Goal: Task Accomplishment & Management: Use online tool/utility

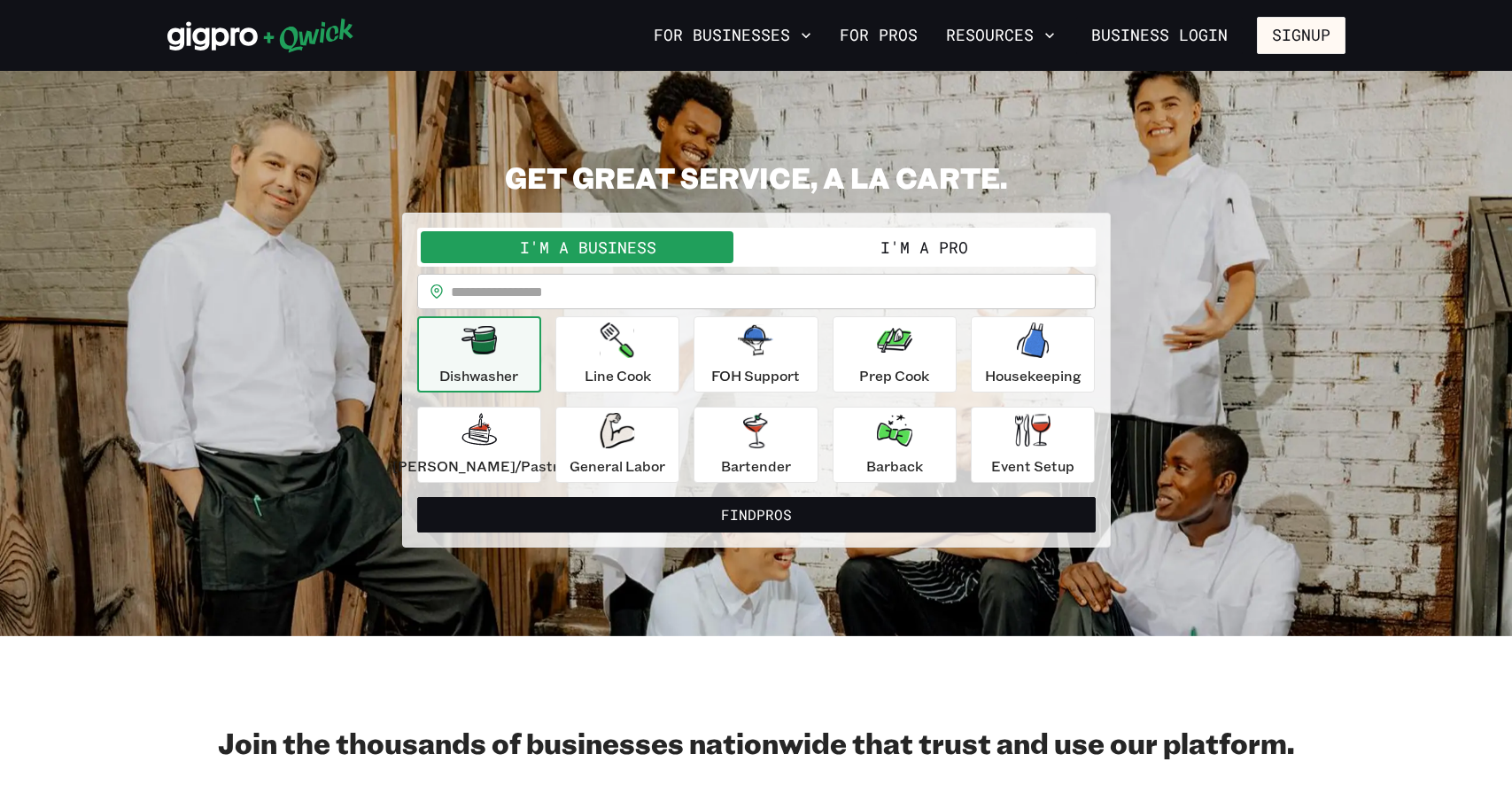
click at [892, 252] on button "I'm a Pro" at bounding box center [924, 247] width 336 height 32
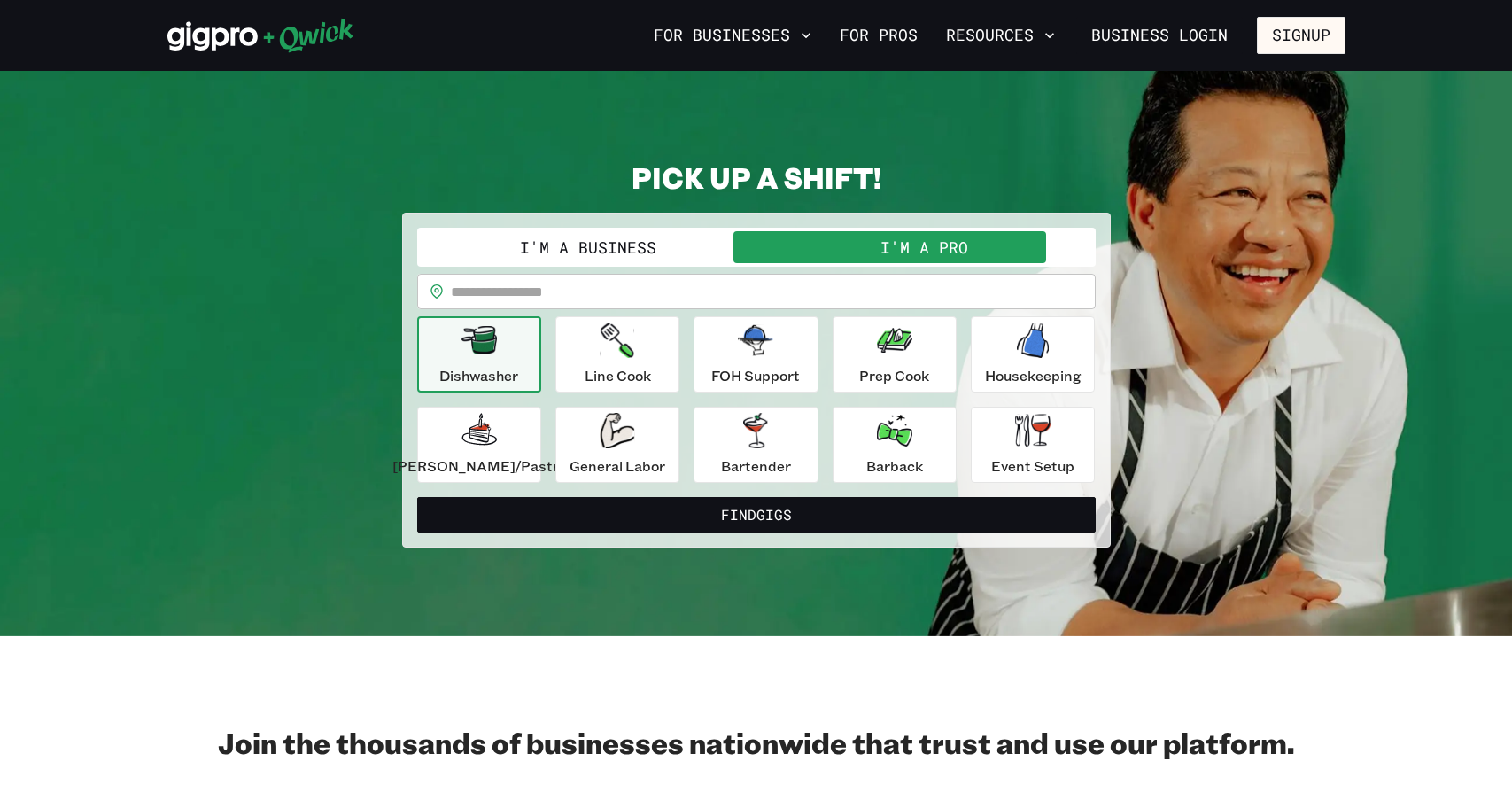
click at [694, 245] on button "I'm a Business" at bounding box center [588, 247] width 336 height 32
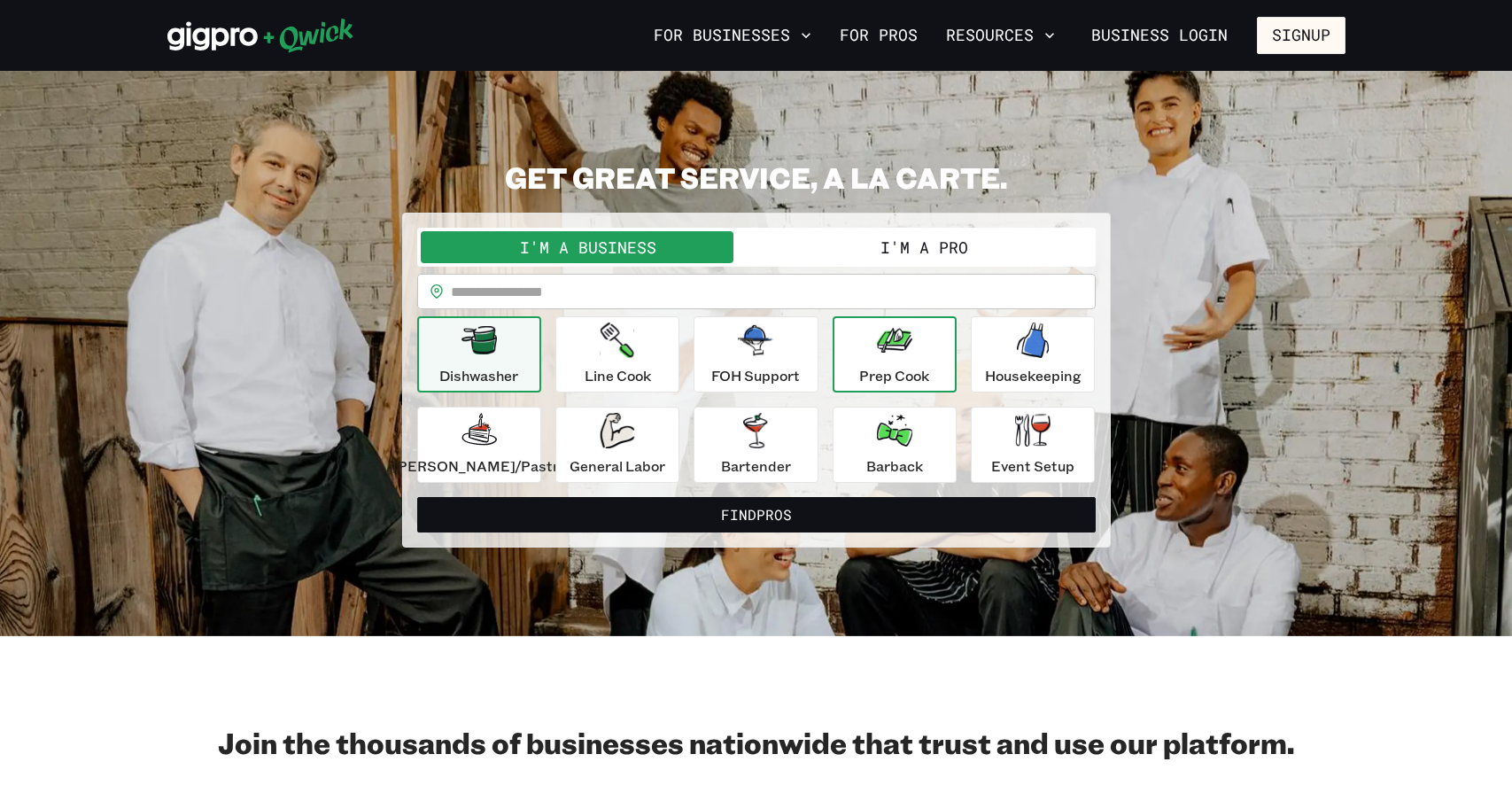
click at [882, 366] on p "Prep Cook" at bounding box center [894, 376] width 70 height 21
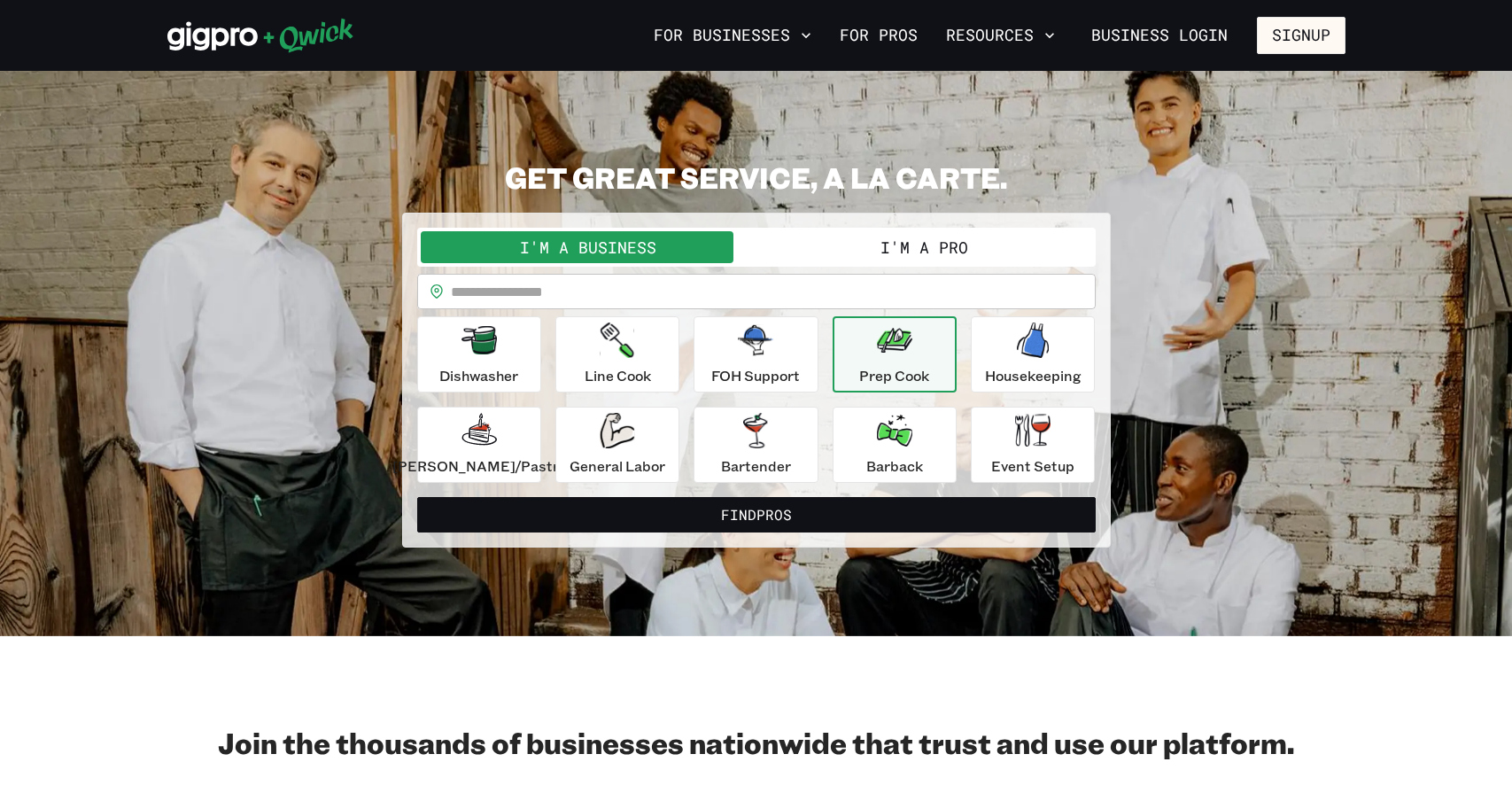
click at [762, 301] on input "text" at bounding box center [773, 292] width 645 height 36
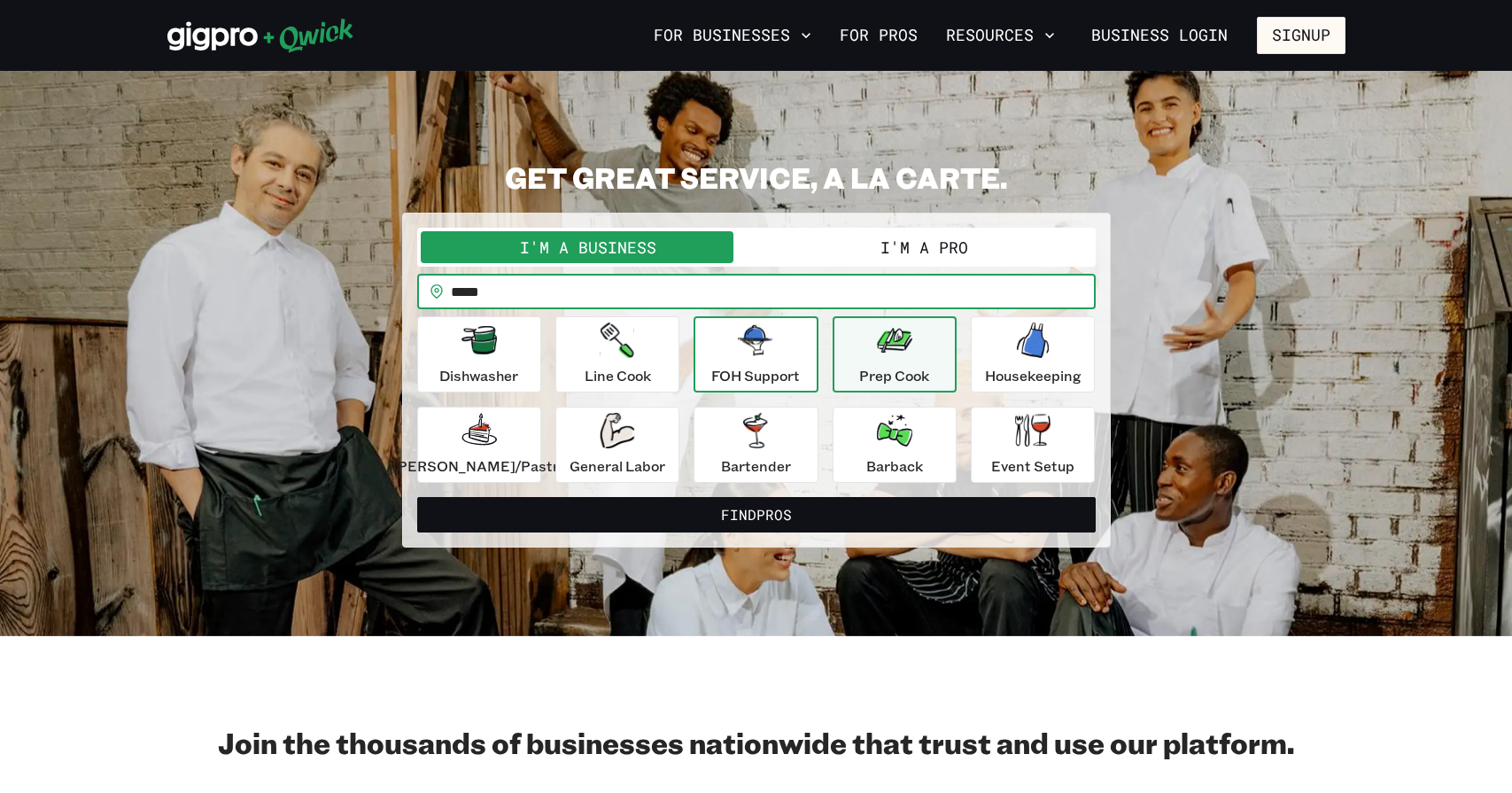
type input "*****"
click at [417, 497] on button "Find Pros" at bounding box center [756, 515] width 678 height 36
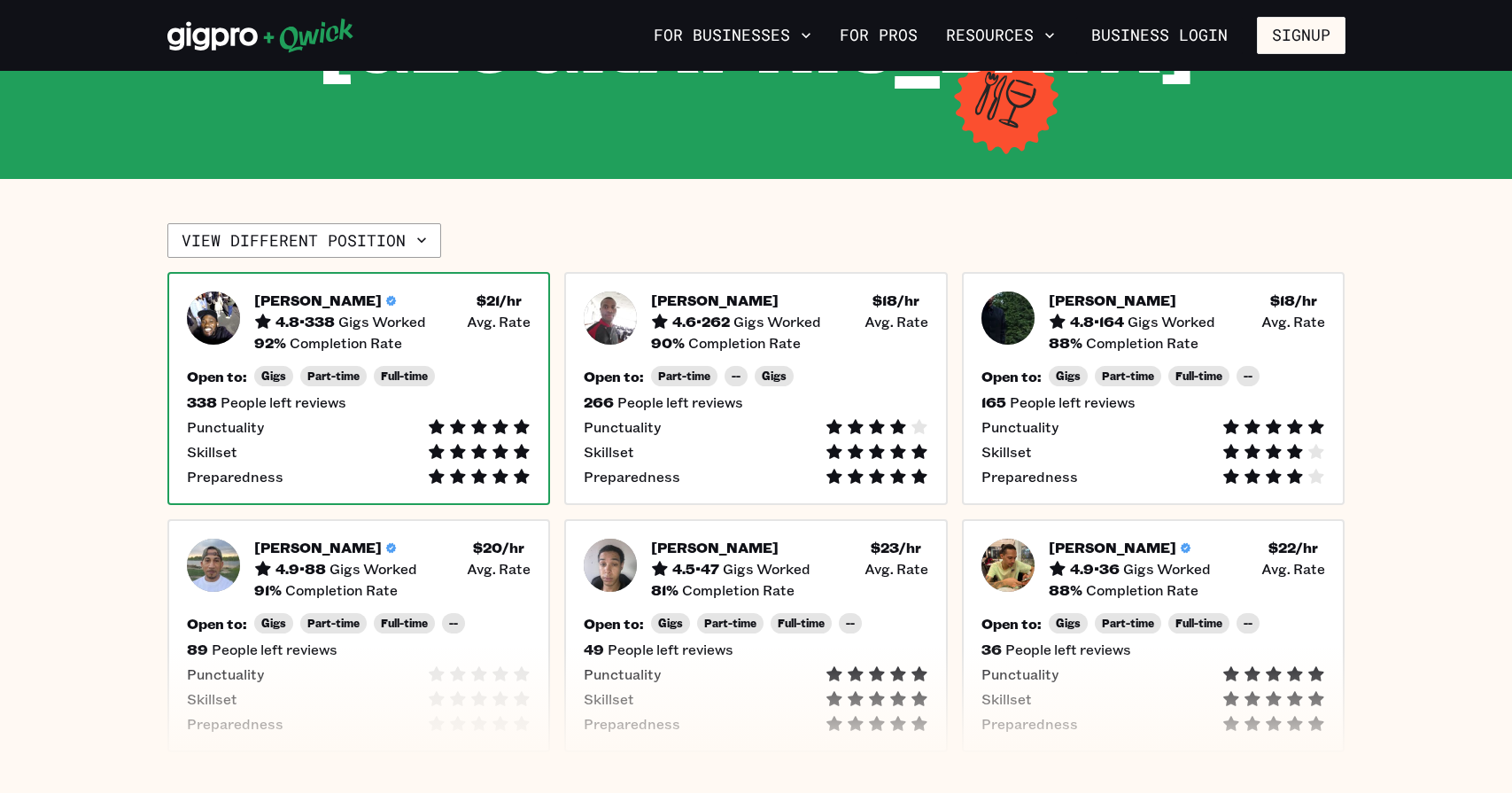
scroll to position [415, 0]
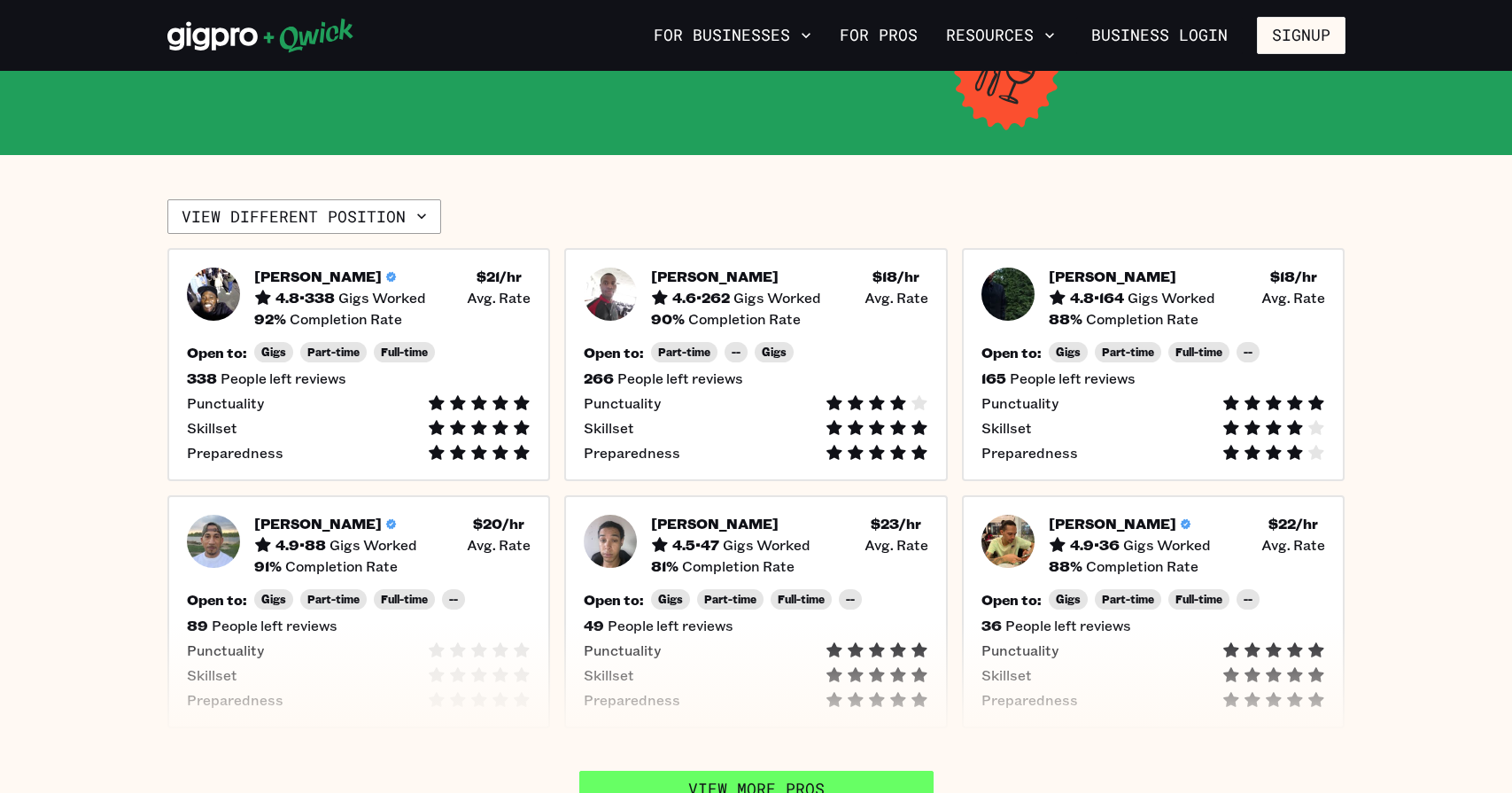
click at [645, 772] on link "View More Pros" at bounding box center [756, 790] width 354 height 37
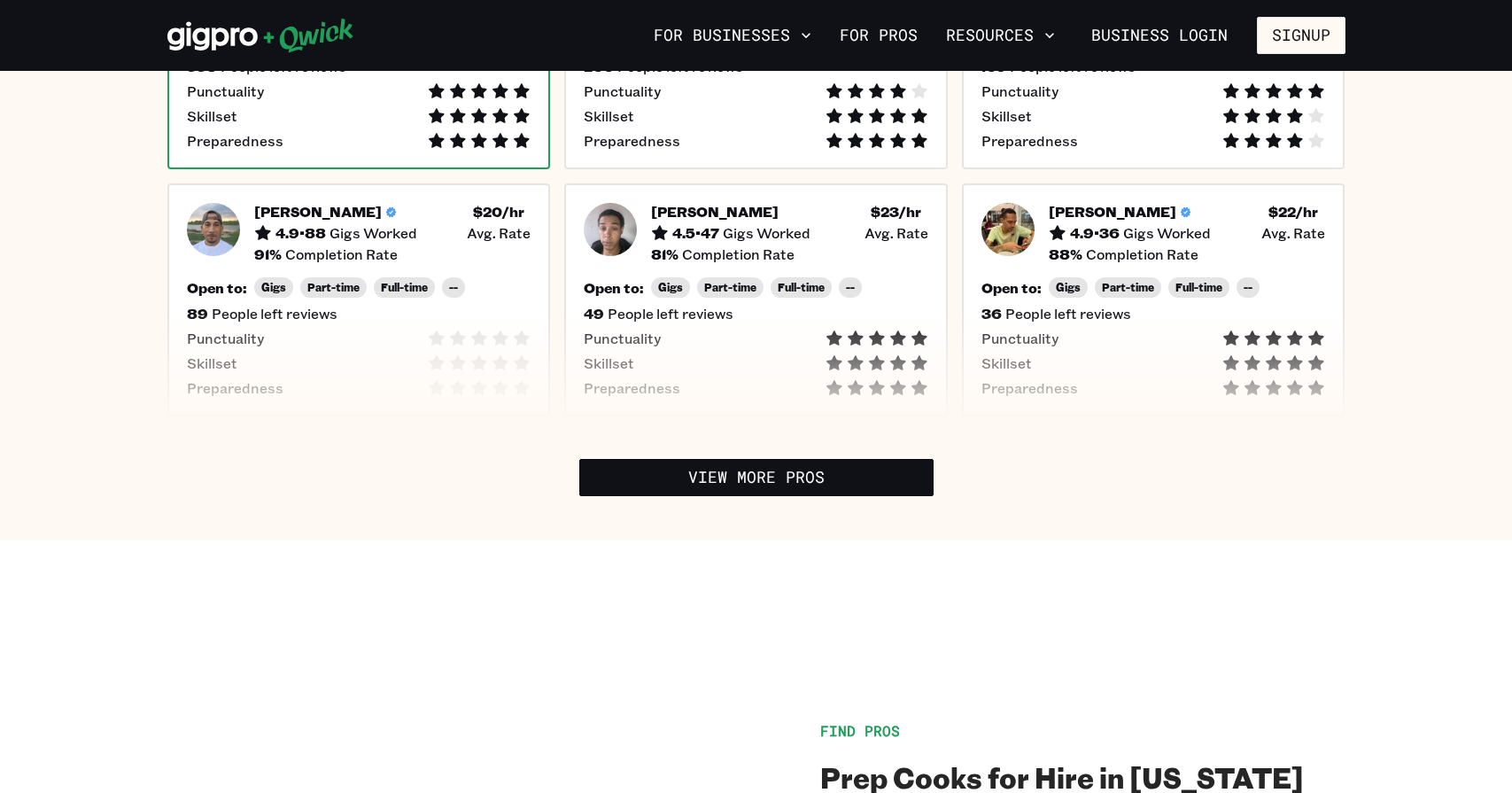
scroll to position [731, 0]
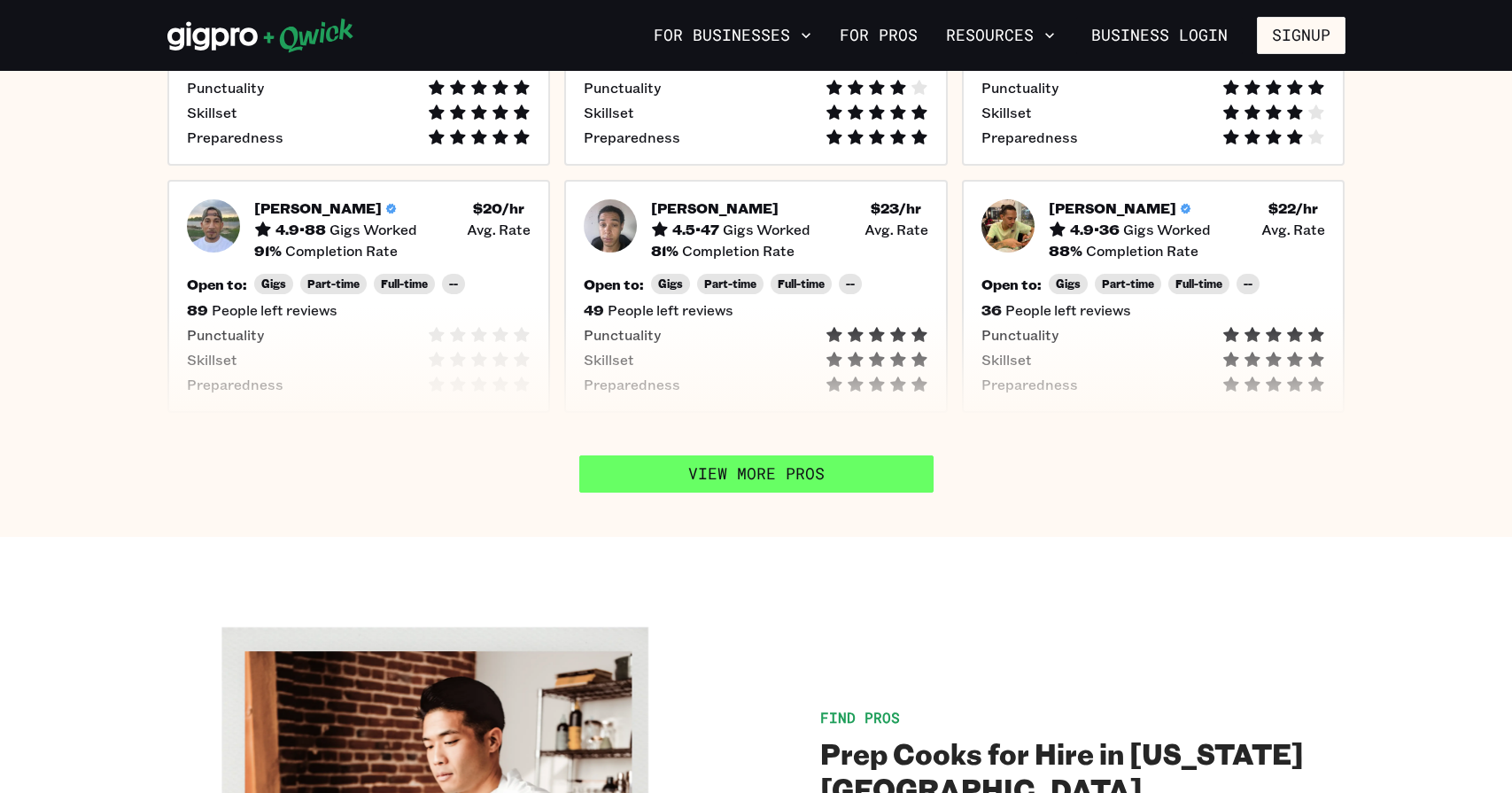
click at [697, 456] on link "View More Pros" at bounding box center [756, 475] width 354 height 37
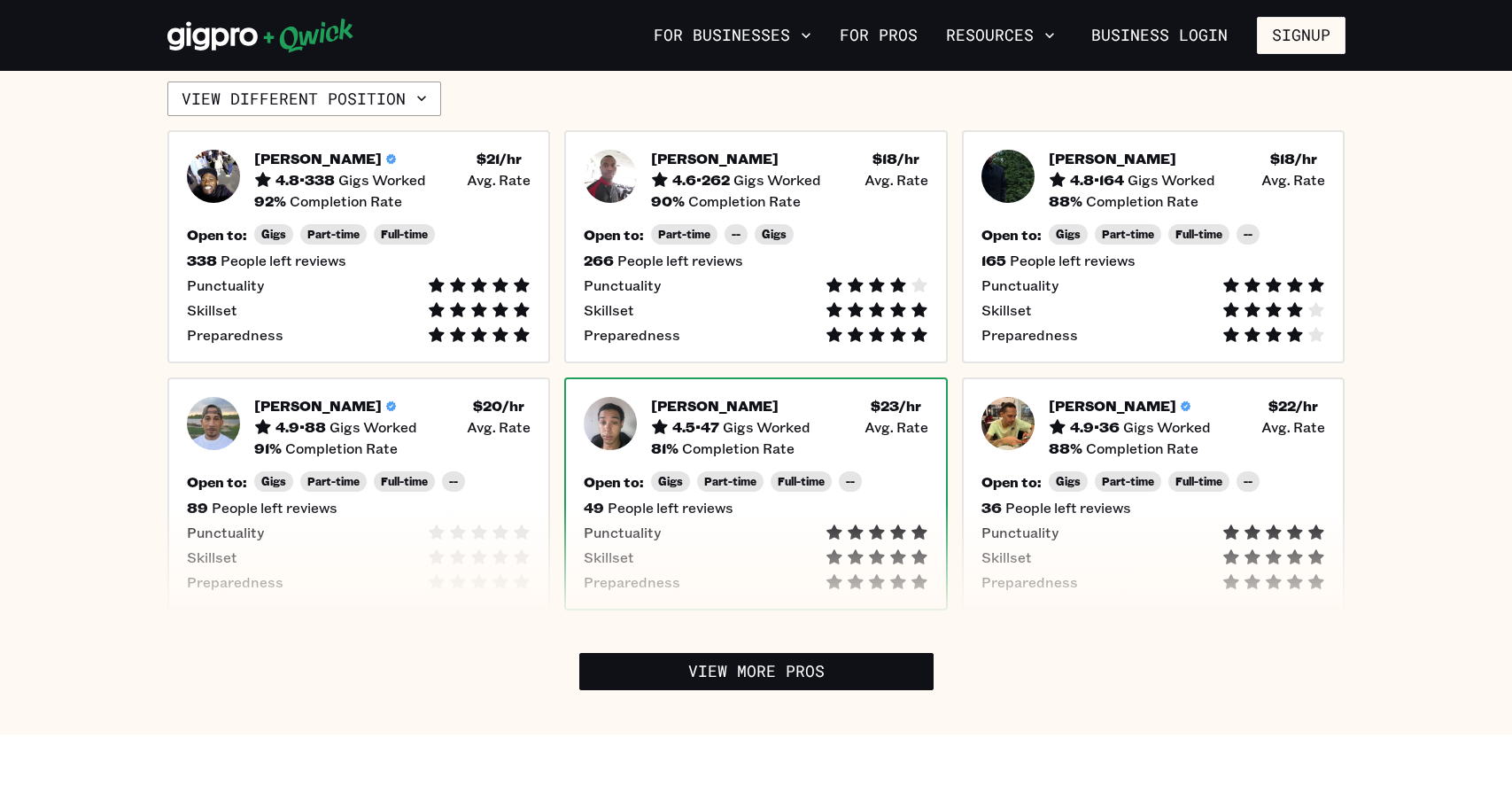
scroll to position [388, 0]
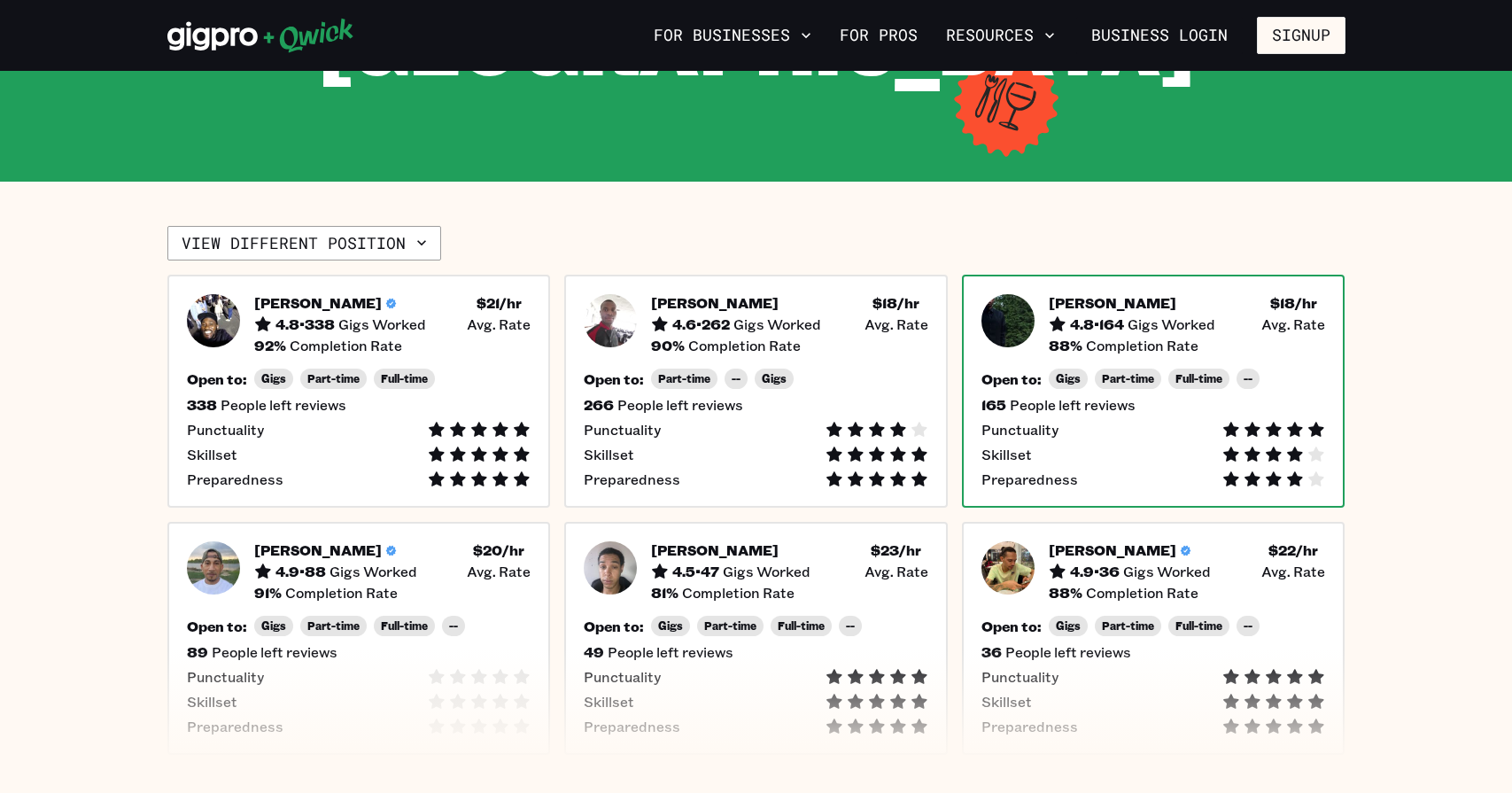
click at [1041, 421] on span "Punctuality" at bounding box center [1020, 430] width 77 height 18
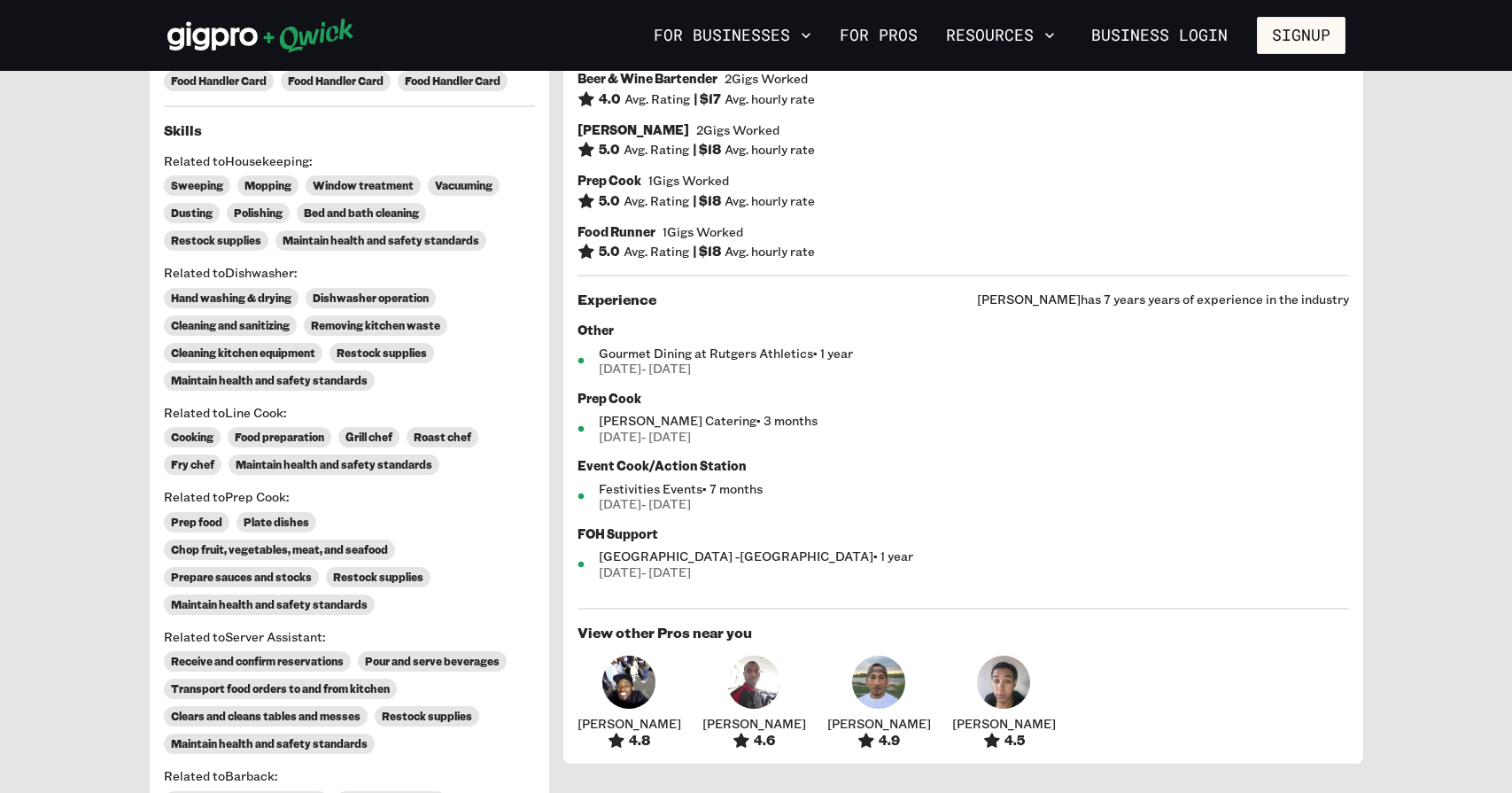
scroll to position [838, 0]
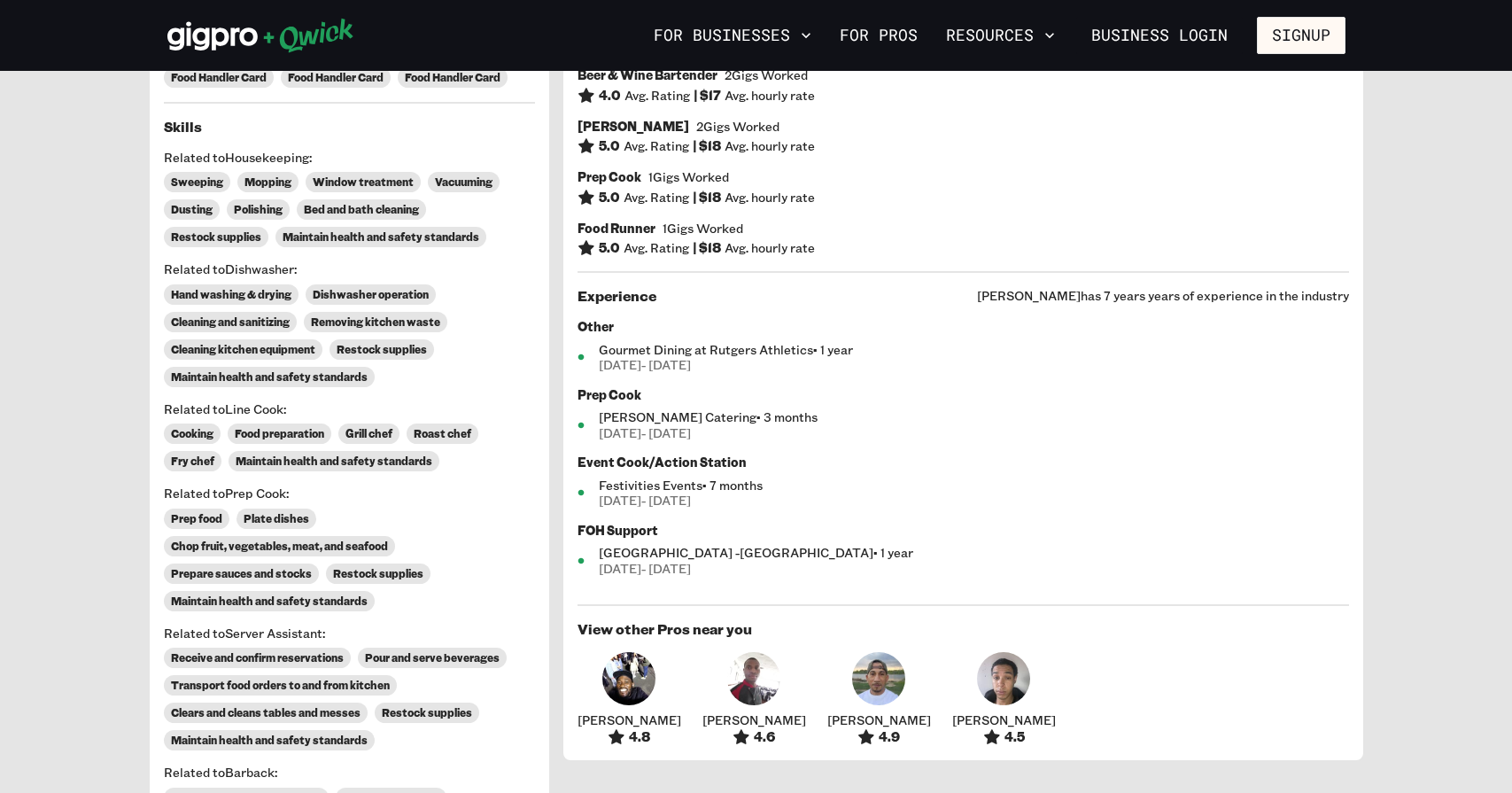
click at [977, 678] on img at bounding box center [1004, 679] width 53 height 54
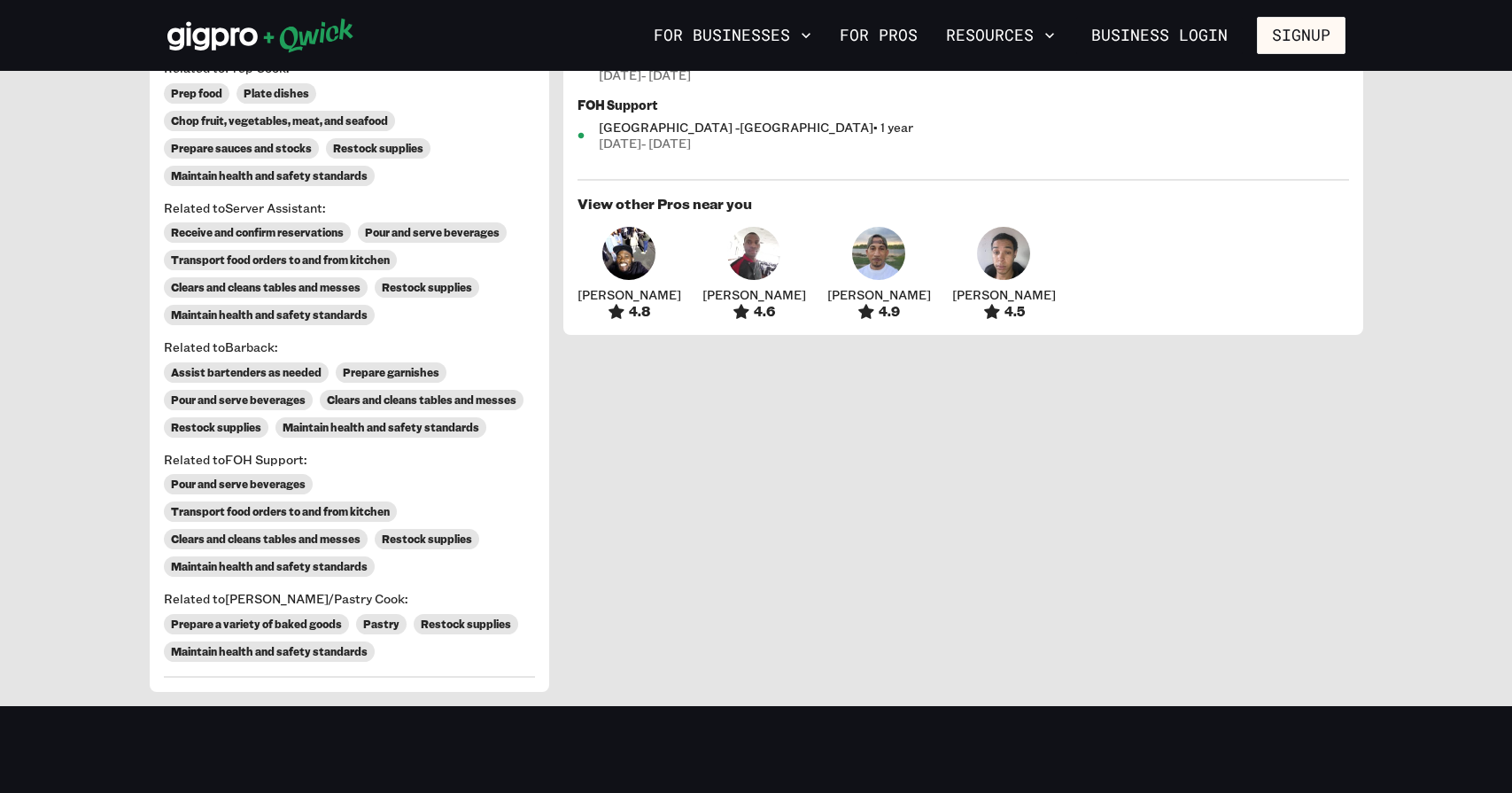
scroll to position [1253, 0]
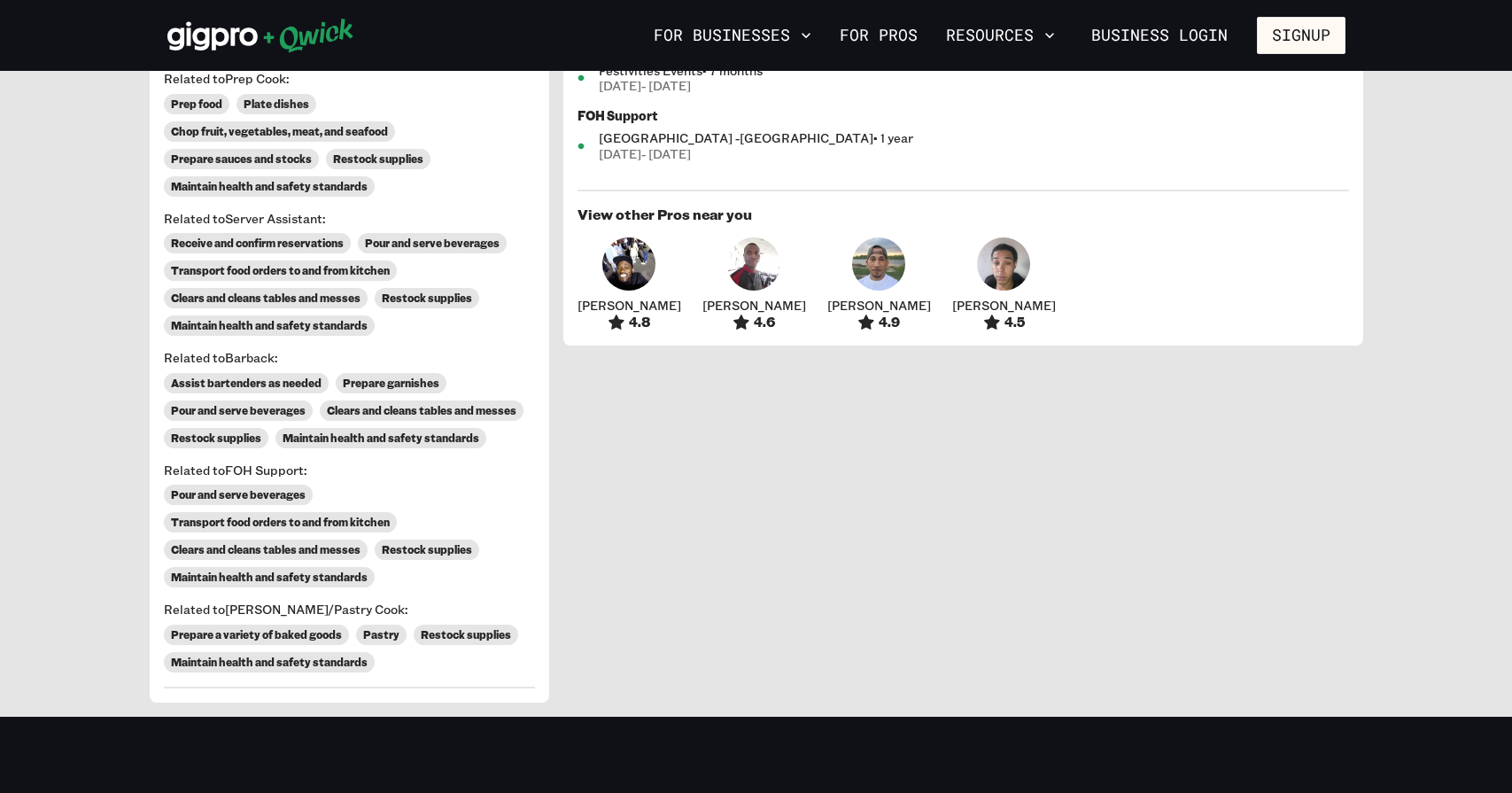
click at [852, 262] on img at bounding box center [879, 264] width 53 height 54
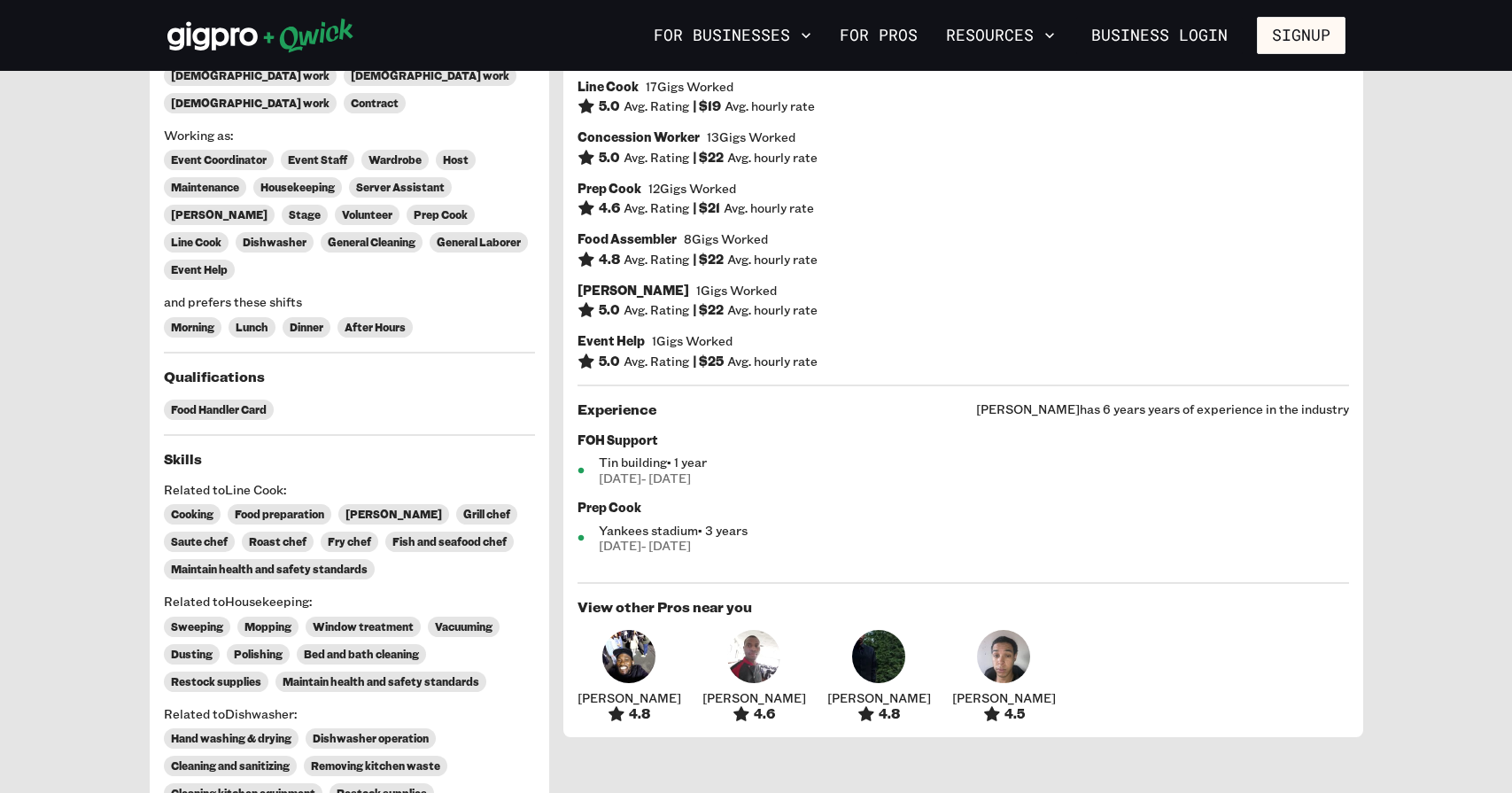
scroll to position [371, 0]
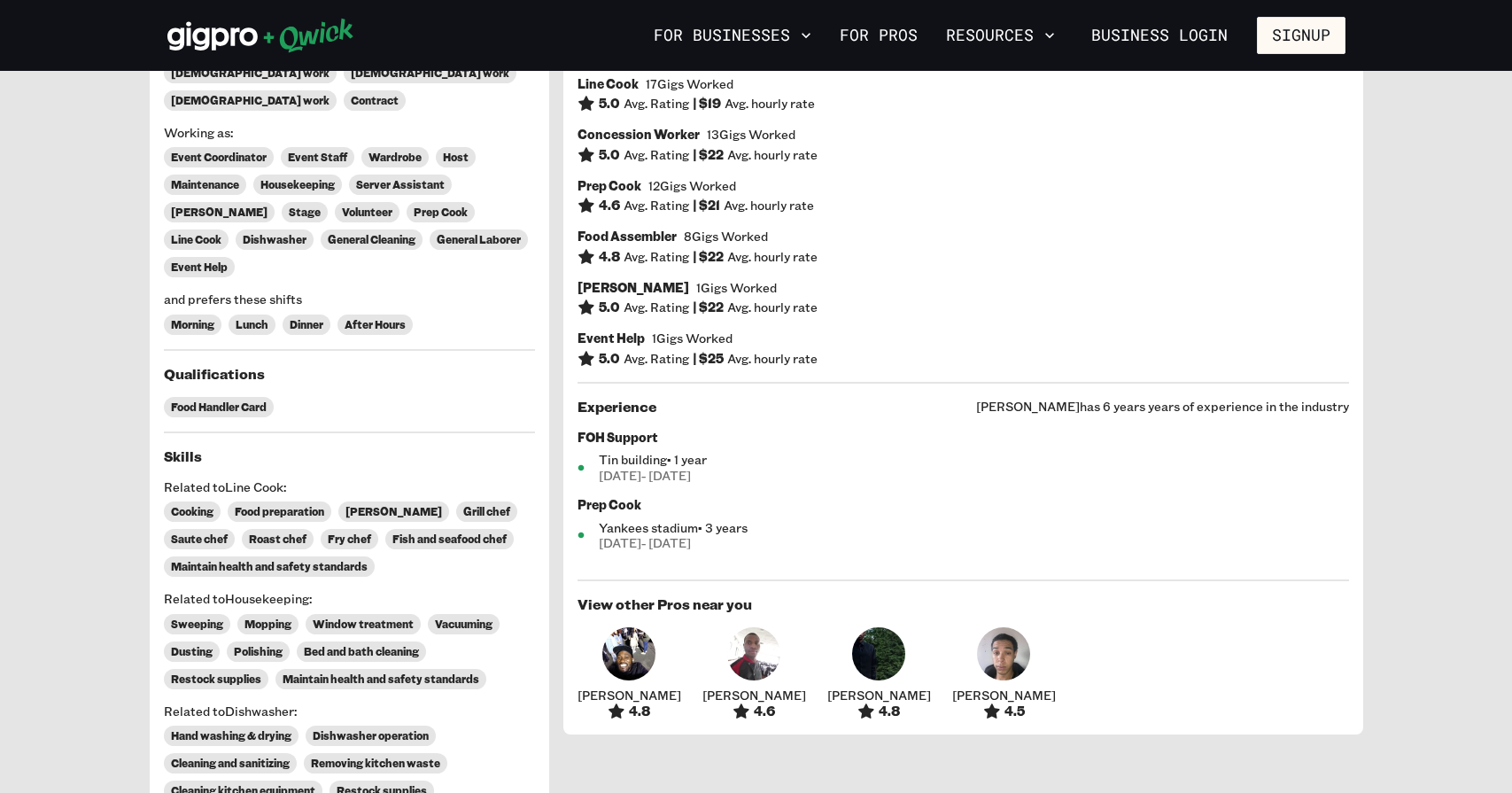
click at [605, 652] on img at bounding box center [629, 655] width 53 height 54
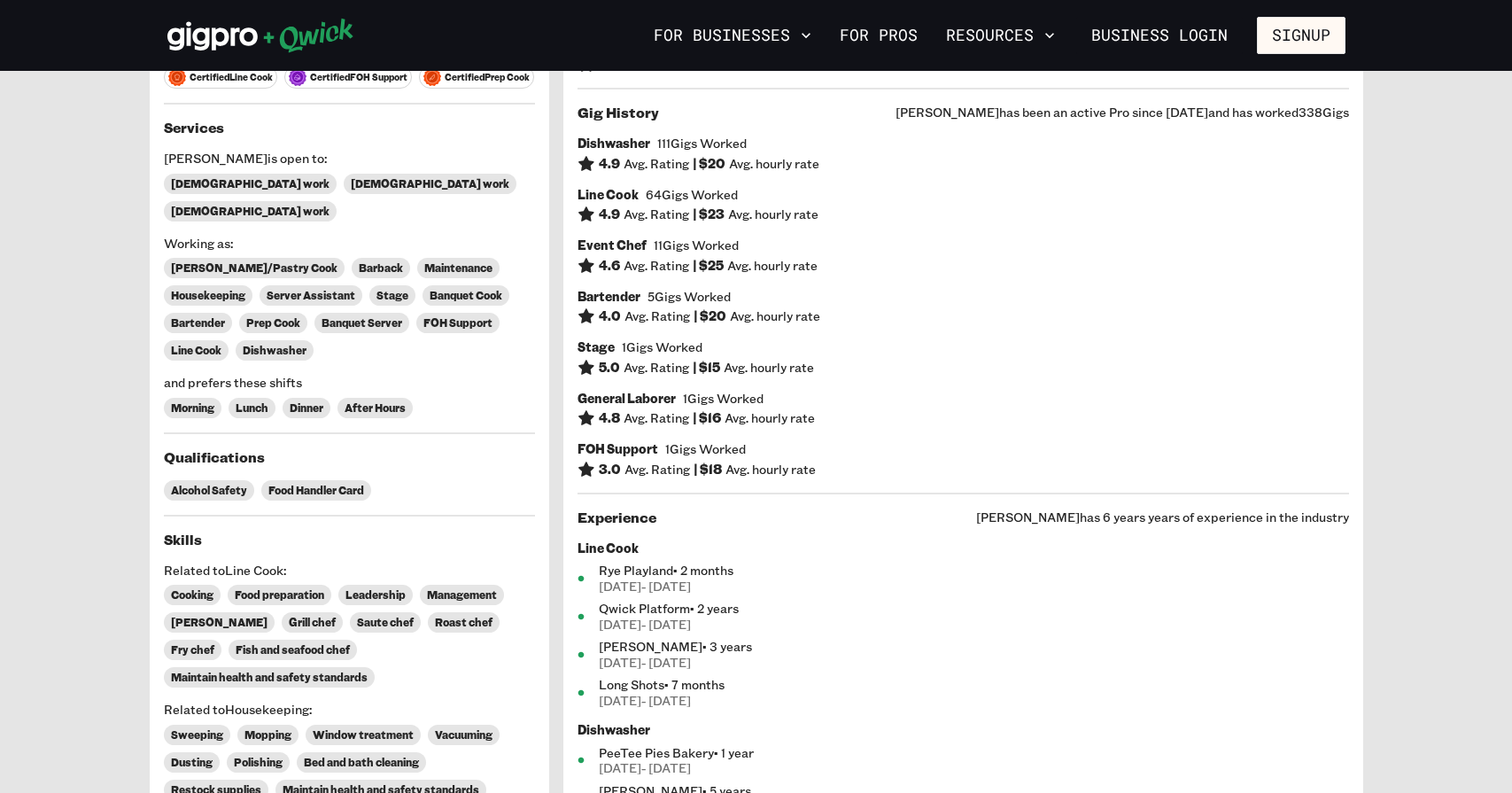
scroll to position [237, 0]
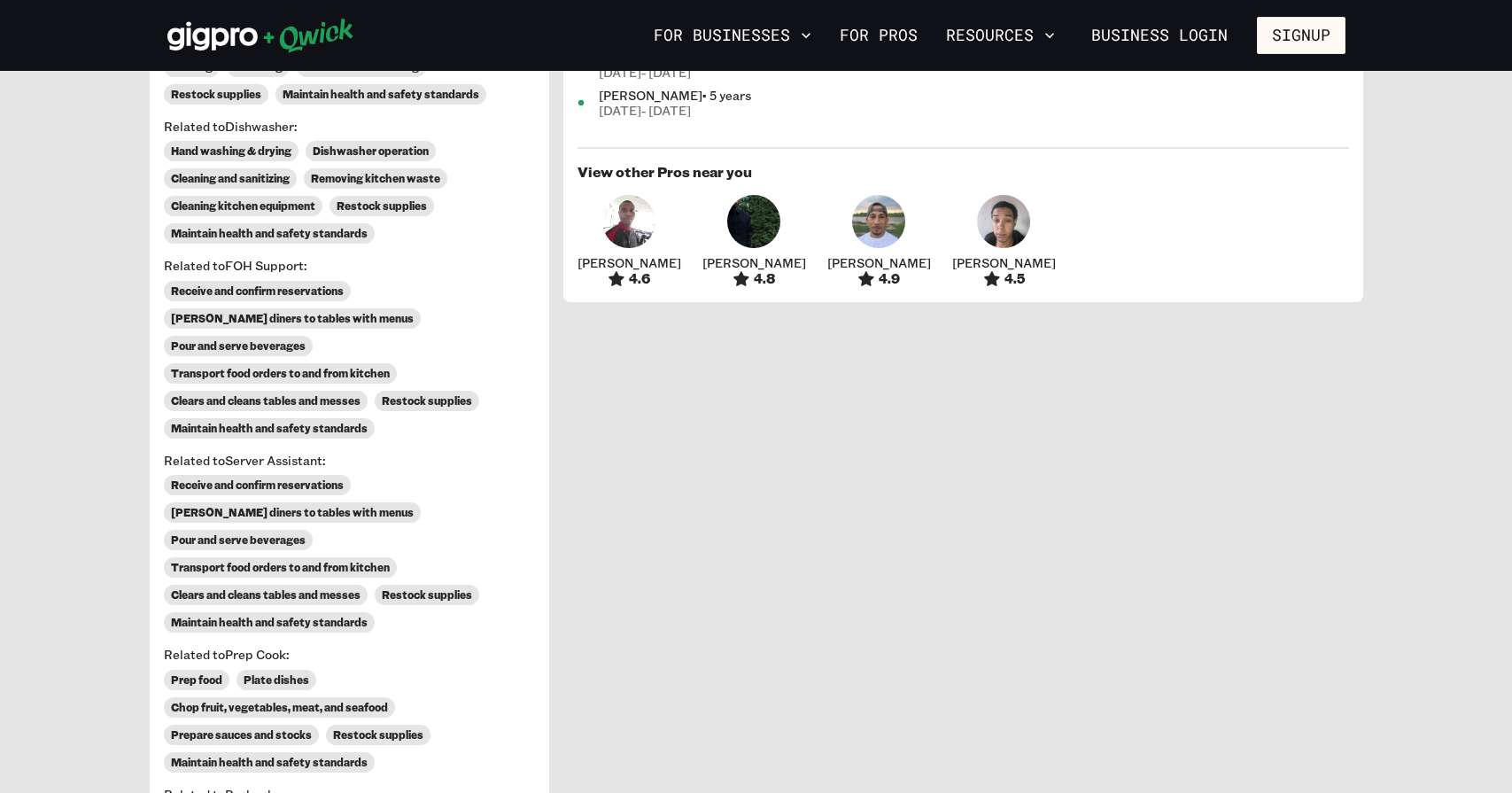
scroll to position [371, 0]
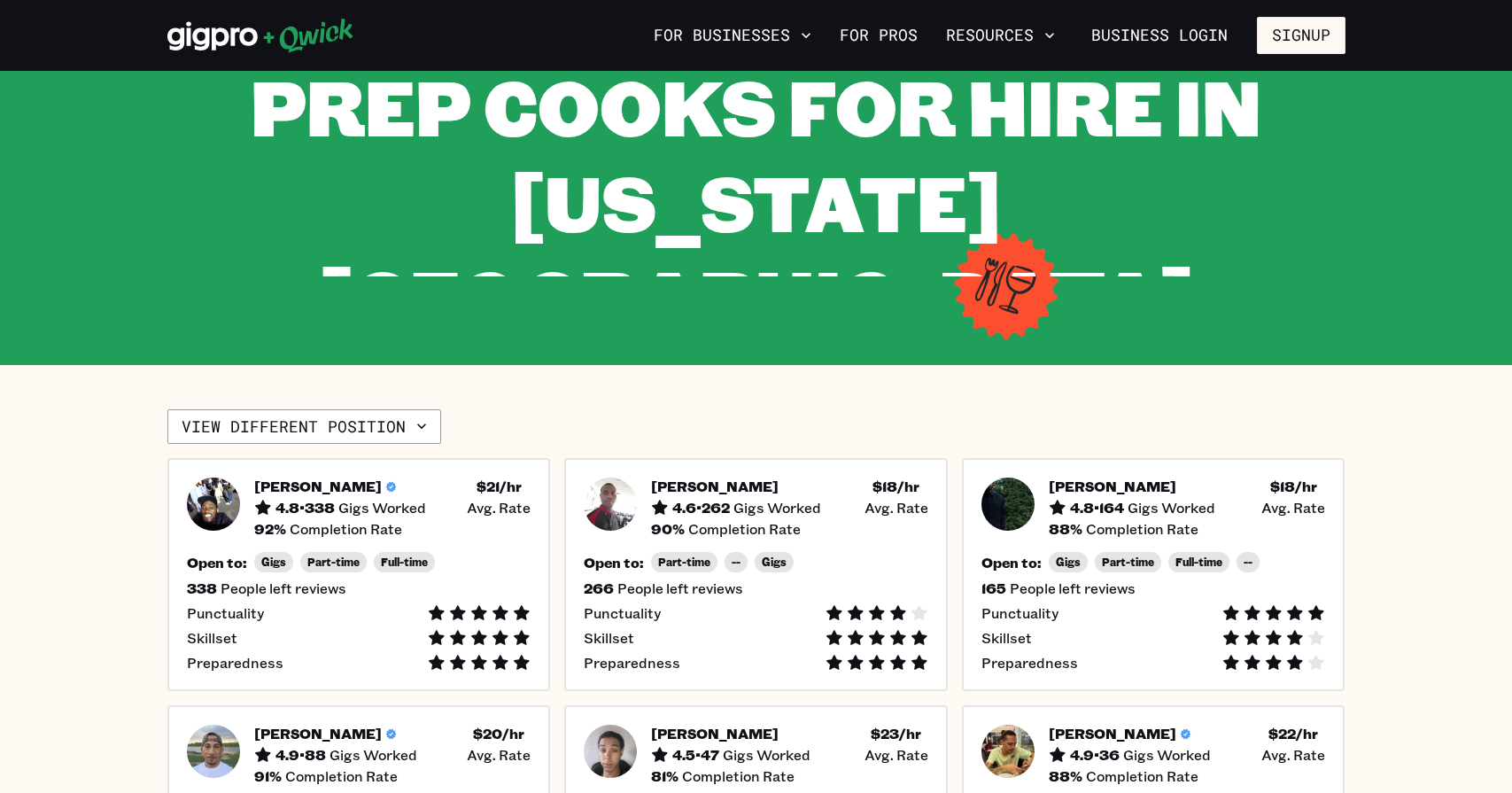
scroll to position [29, 0]
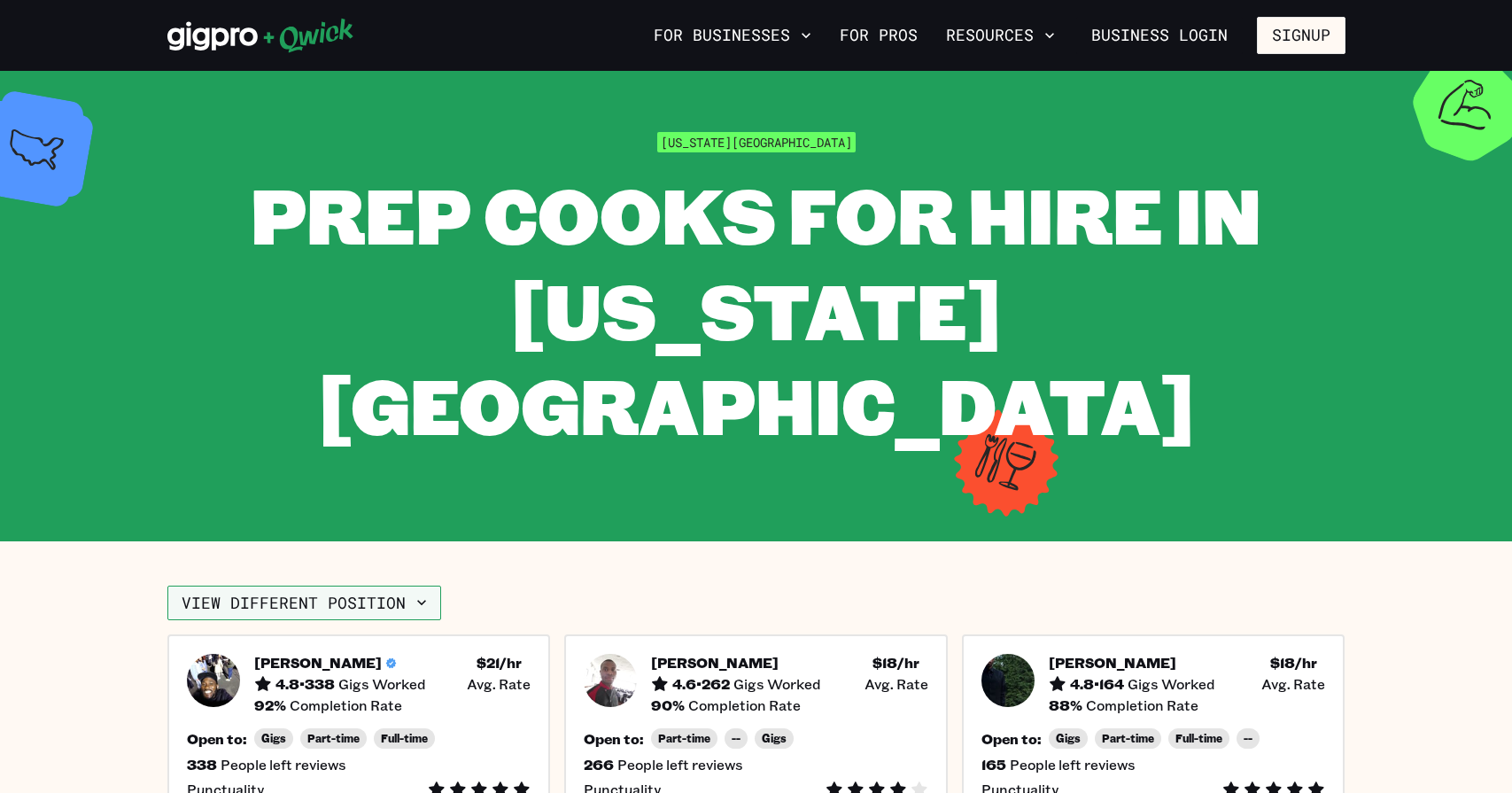
click at [363, 586] on button "View different position" at bounding box center [304, 604] width 274 height 36
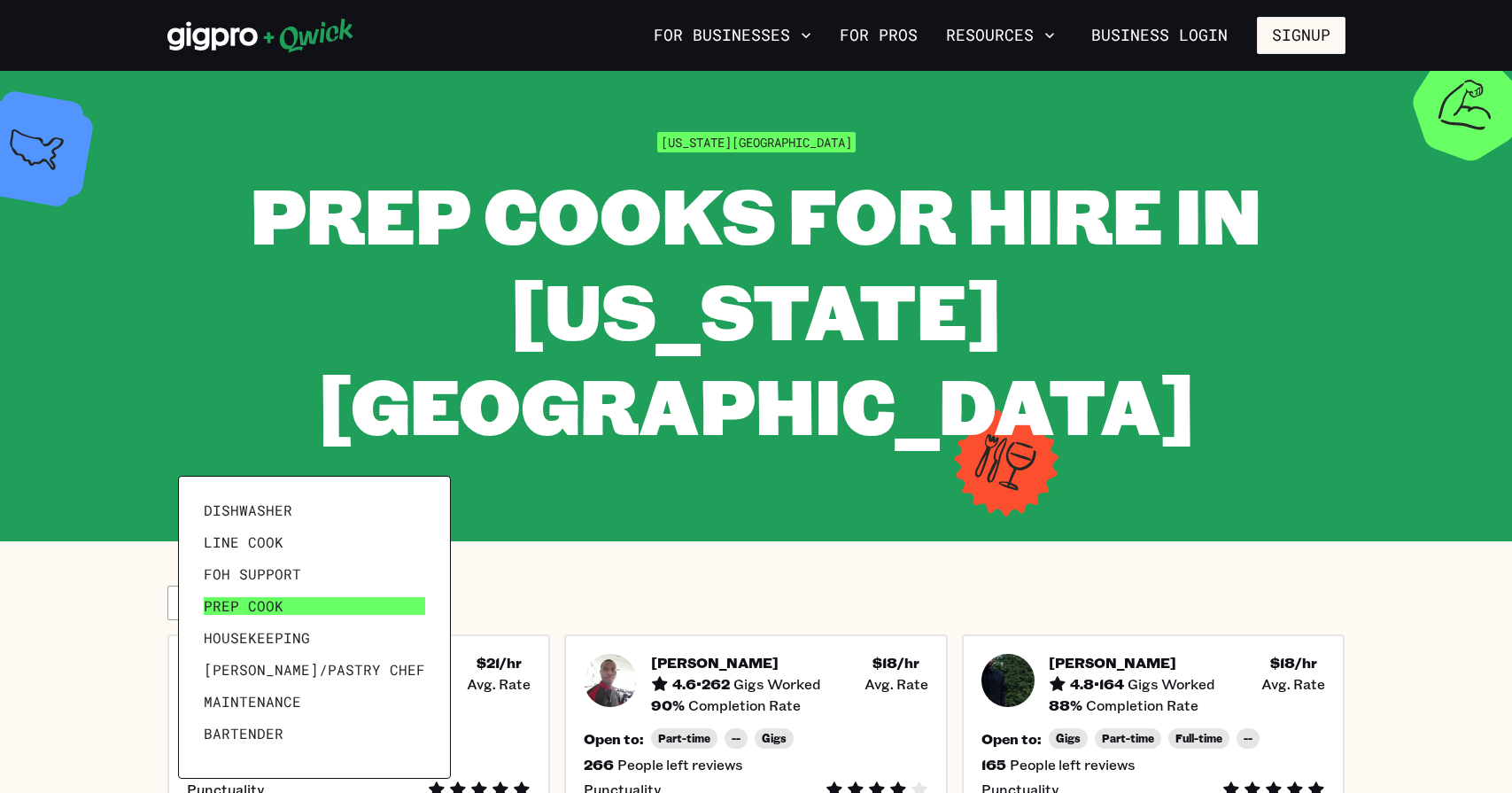
click at [342, 602] on link "Prep Cook" at bounding box center [315, 607] width 235 height 32
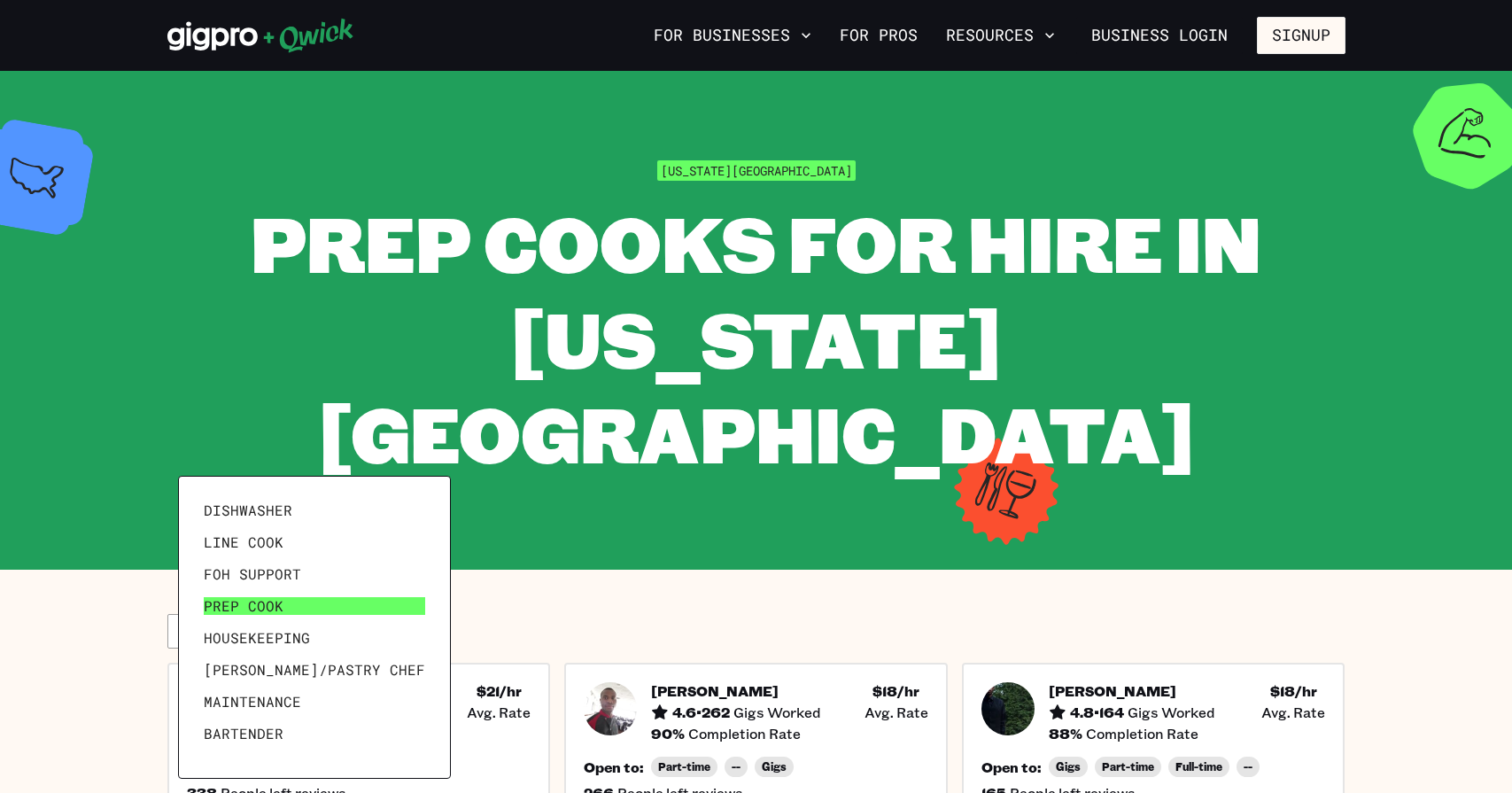
click at [253, 612] on span "Prep Cook" at bounding box center [243, 607] width 79 height 18
click at [99, 622] on div at bounding box center [756, 396] width 1512 height 793
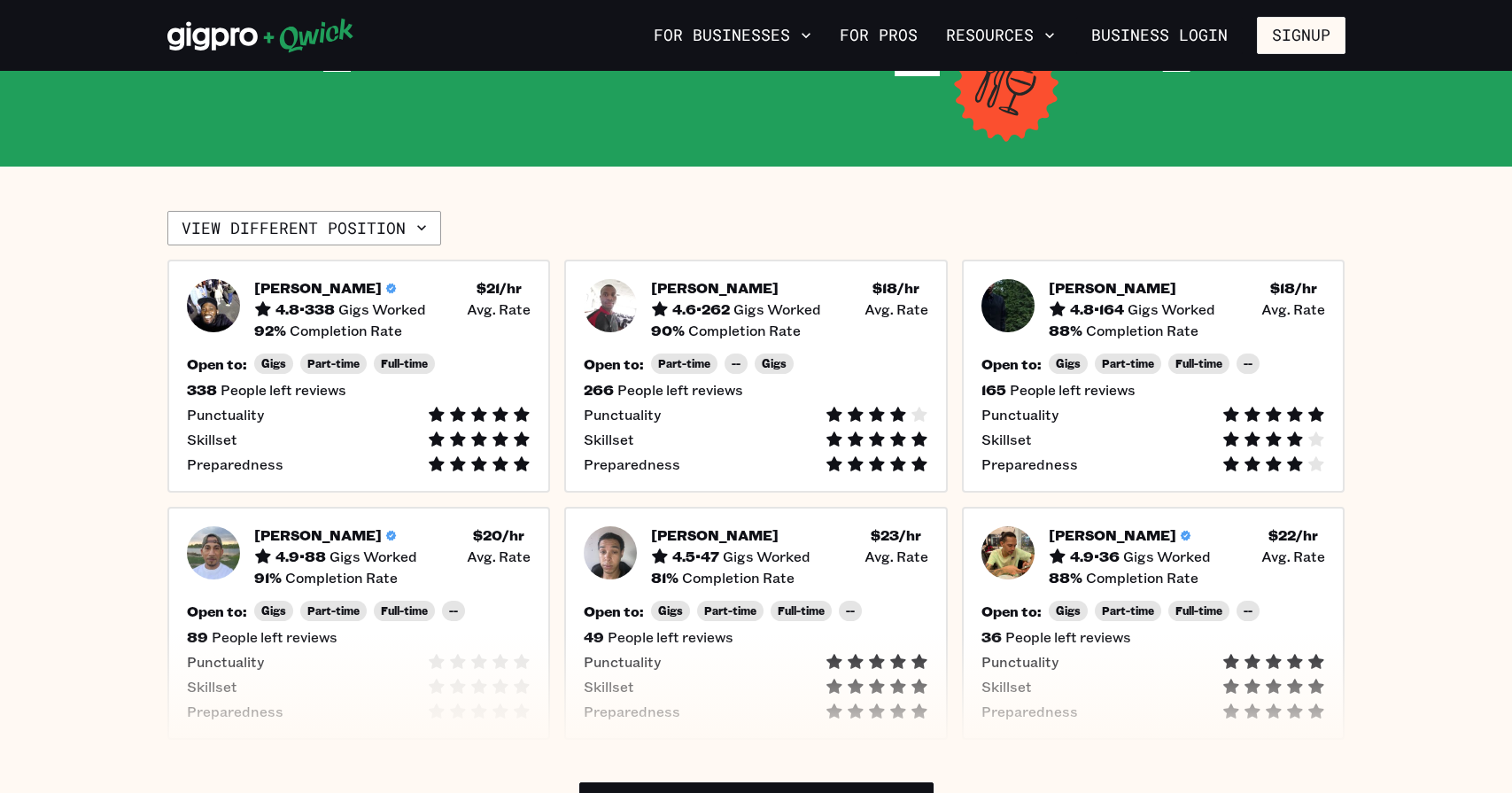
scroll to position [411, 0]
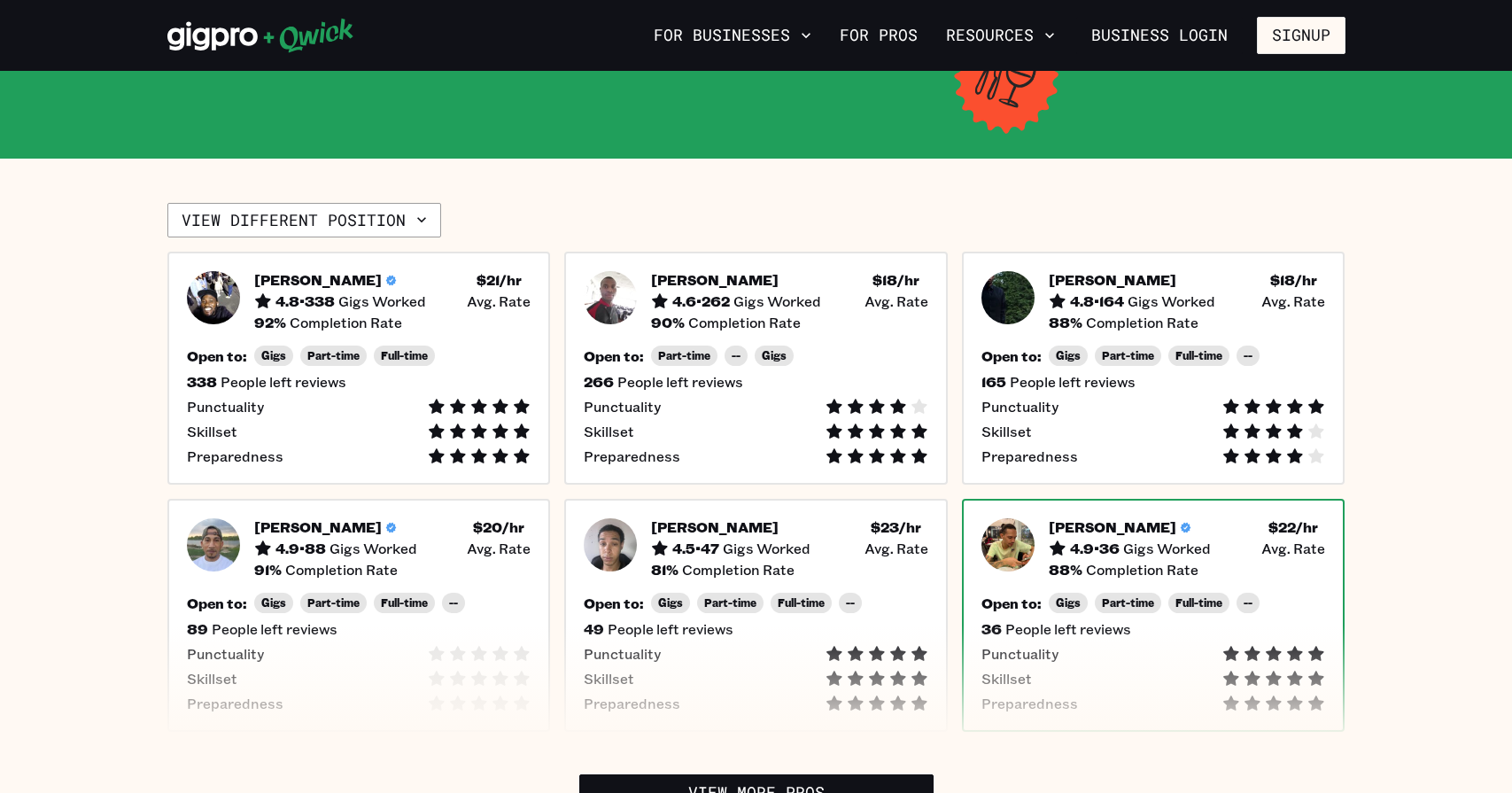
click at [1019, 645] on span "Punctuality" at bounding box center [1020, 654] width 77 height 18
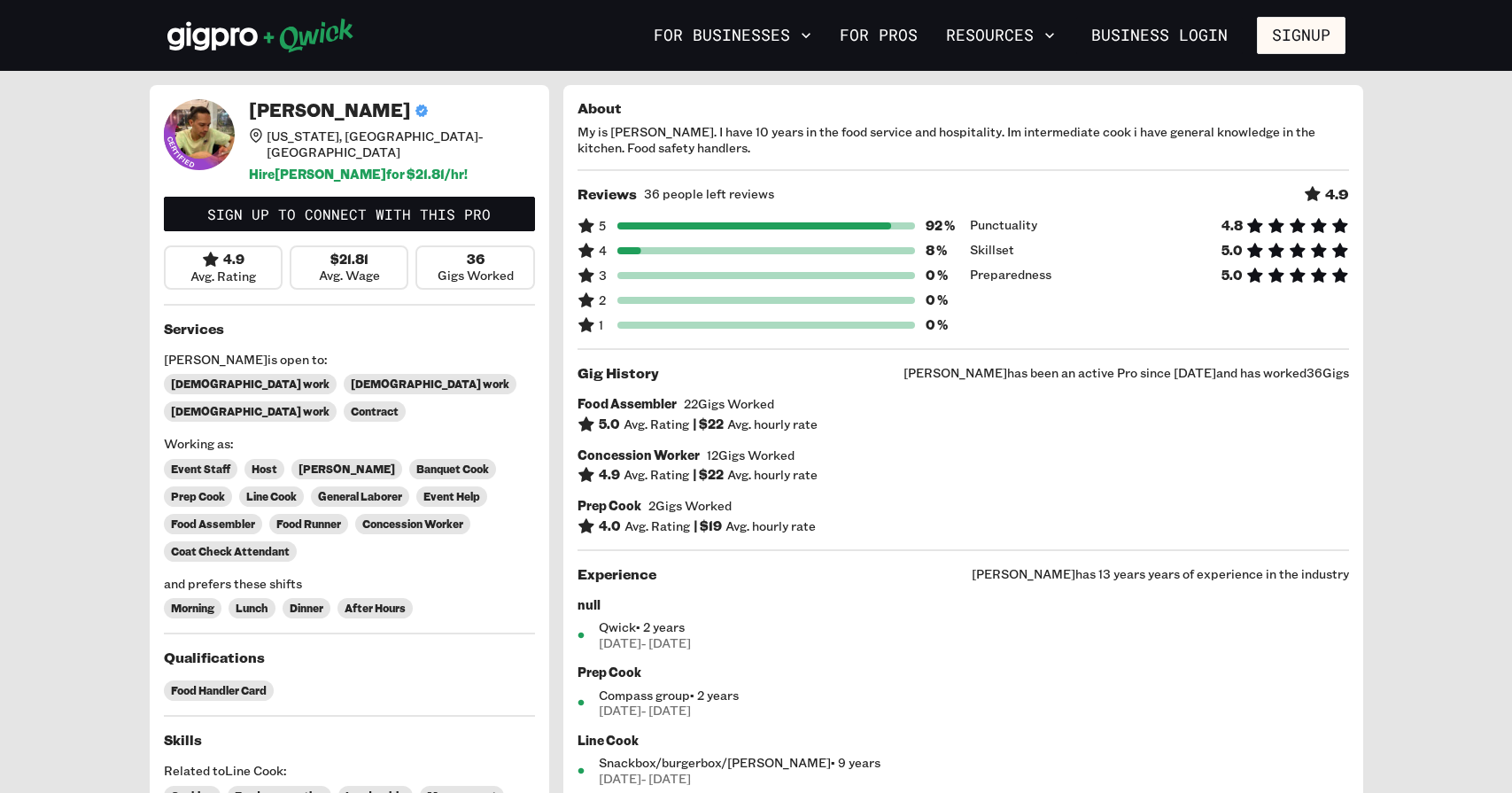
scroll to position [411, 0]
